Goal: Information Seeking & Learning: Learn about a topic

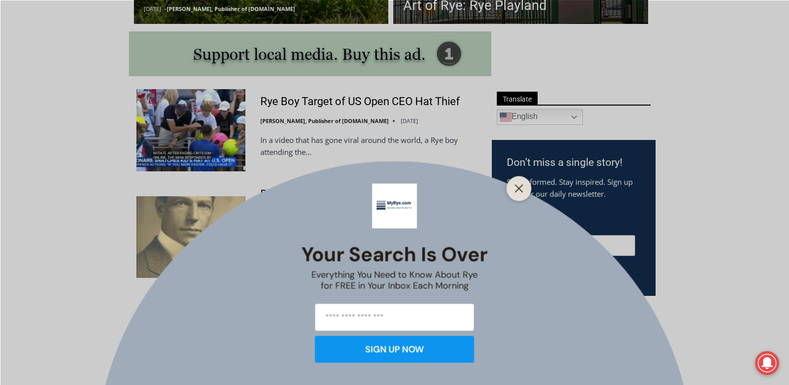
scroll to position [530, 0]
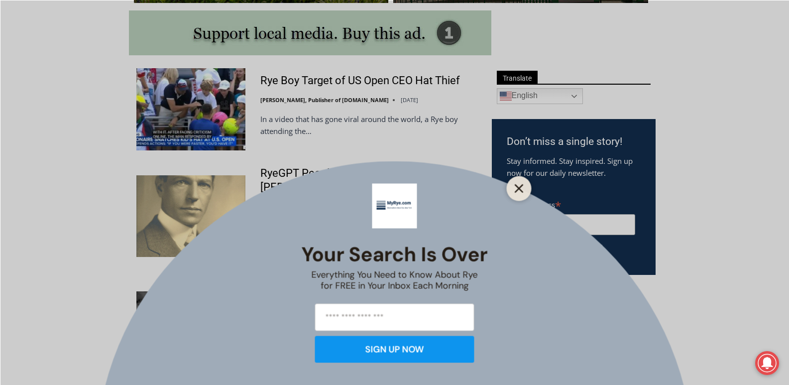
click at [518, 191] on icon "Close" at bounding box center [519, 188] width 9 height 9
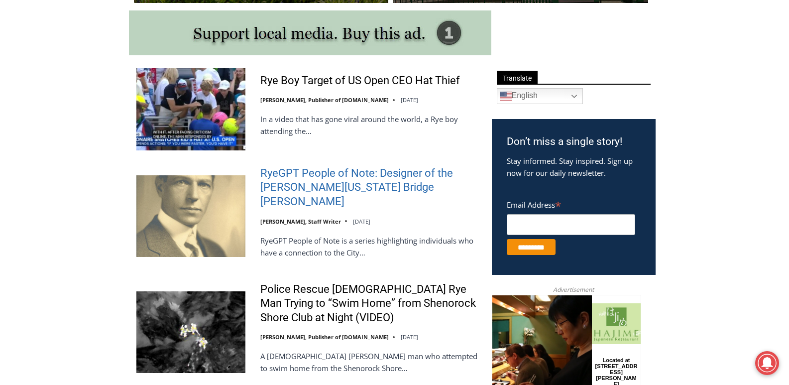
click at [375, 183] on link "RyeGPT People of Note: Designer of the [PERSON_NAME][US_STATE] Bridge [PERSON_N…" at bounding box center [369, 187] width 219 height 43
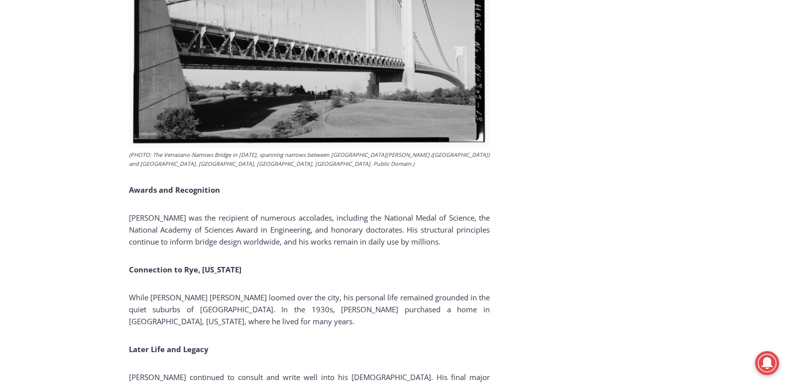
scroll to position [1931, 0]
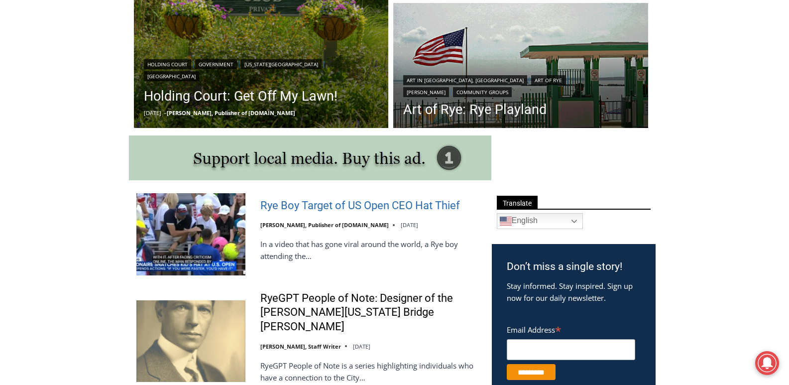
click at [312, 201] on link "Rye Boy Target of US Open CEO Hat Thief" at bounding box center [360, 206] width 200 height 14
